Goal: Find specific page/section: Find specific page/section

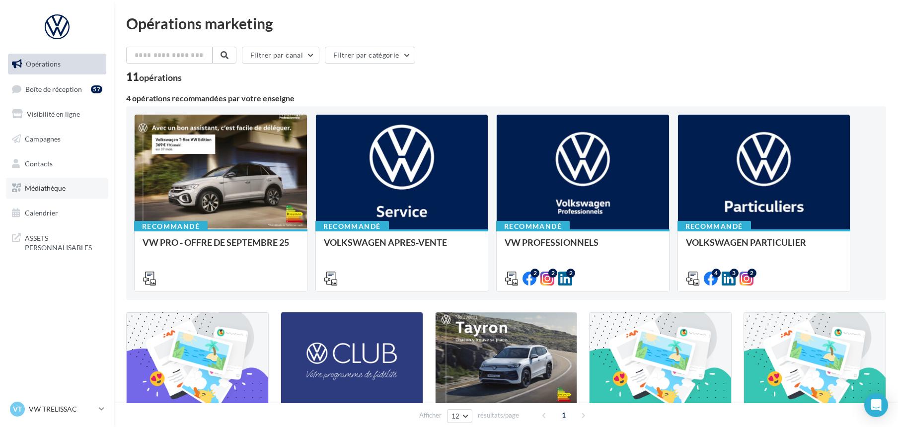
click at [58, 186] on span "Médiathèque" at bounding box center [45, 188] width 41 height 8
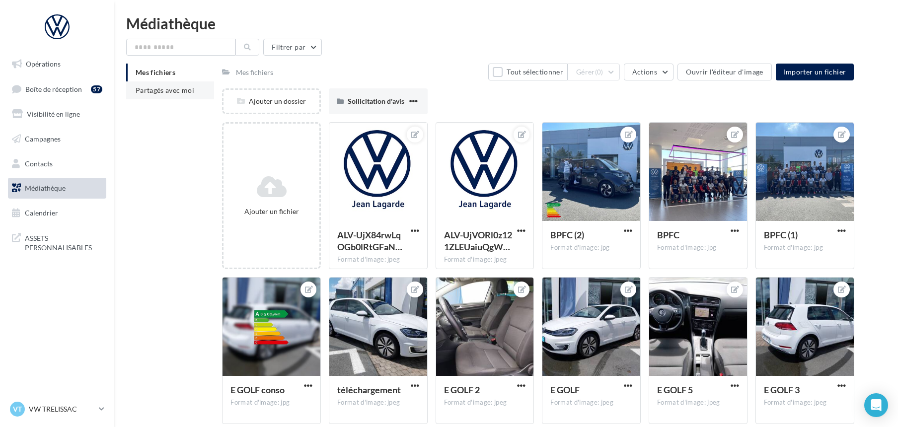
click at [179, 89] on span "Partagés avec moi" at bounding box center [165, 90] width 59 height 8
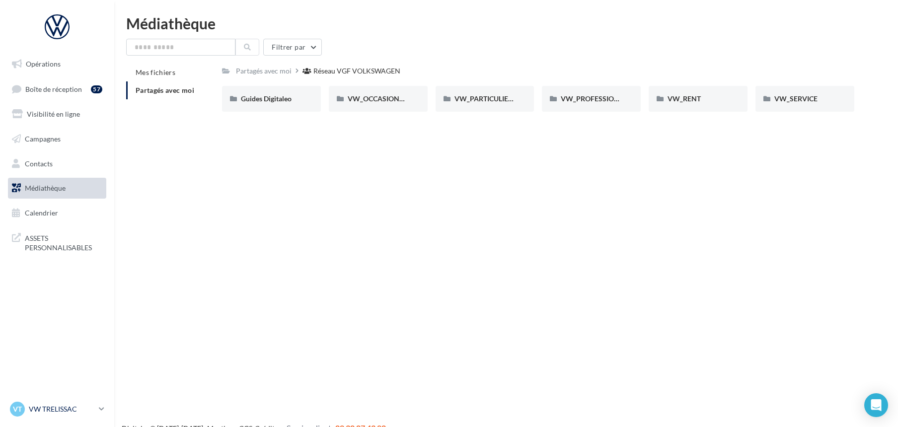
click at [51, 403] on div "VT VW TRELISSAC vw-tre-pau" at bounding box center [52, 409] width 85 height 15
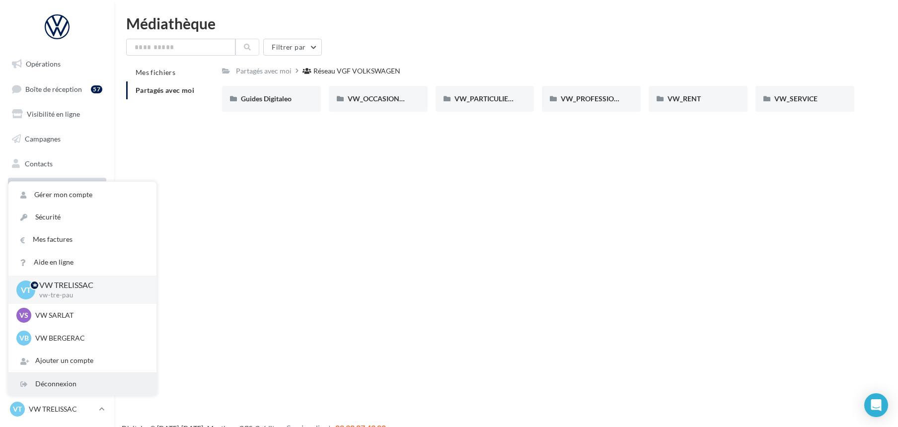
click at [50, 382] on div "Déconnexion" at bounding box center [82, 384] width 148 height 22
